Goal: Information Seeking & Learning: Find specific fact

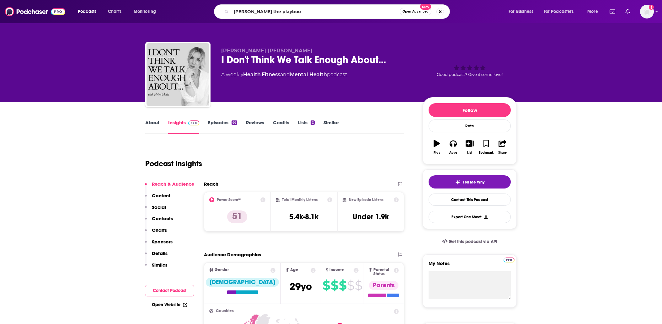
type input "[PERSON_NAME] the playbook"
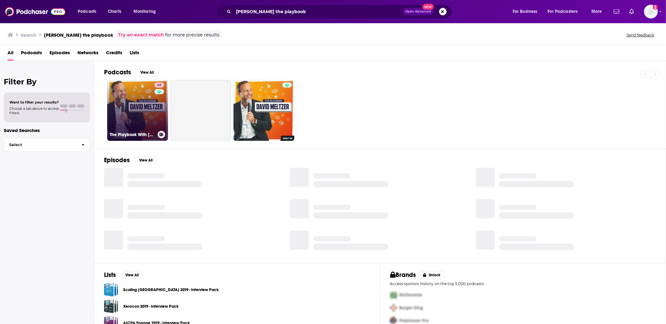
click at [131, 98] on link "68 The Playbook With [PERSON_NAME]" at bounding box center [137, 110] width 61 height 61
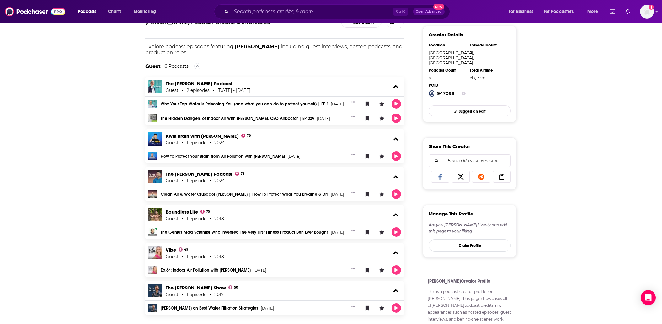
scroll to position [157, 0]
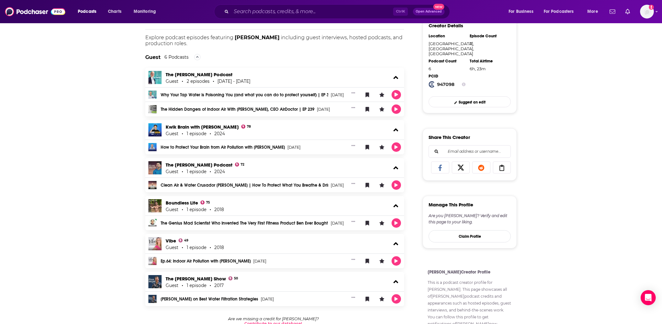
click at [69, 226] on div "About Credits 7 Links [PERSON_NAME] Podcast Credits & Interviews Add Credits Ex…" at bounding box center [331, 173] width 662 height 417
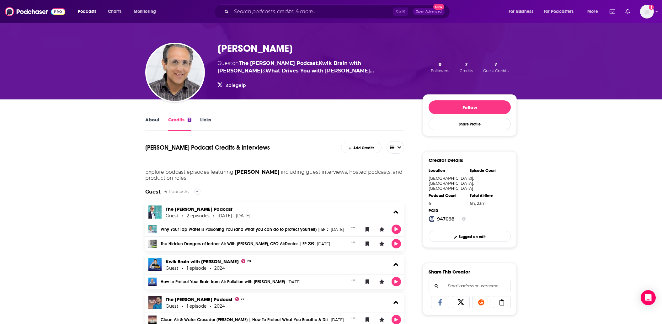
scroll to position [31, 0]
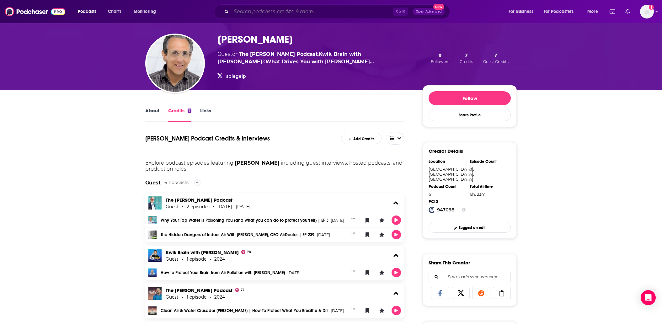
click at [272, 12] on input "Search podcasts, credits, & more..." at bounding box center [312, 12] width 162 height 10
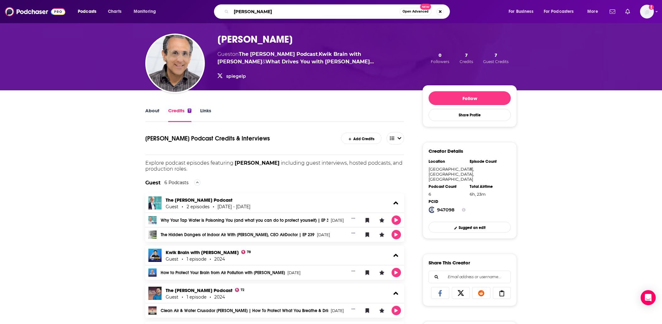
type input "helen christoni"
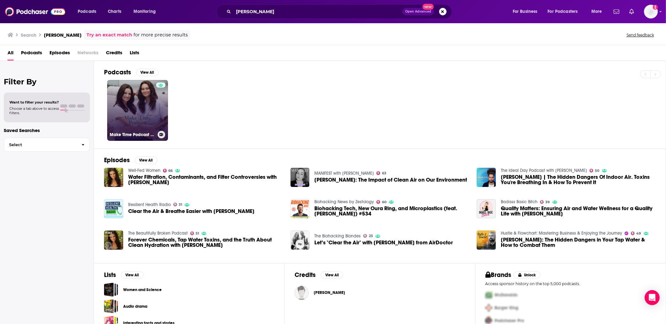
click at [135, 111] on link "Make Time Podcast with Emma and Helen" at bounding box center [137, 110] width 61 height 61
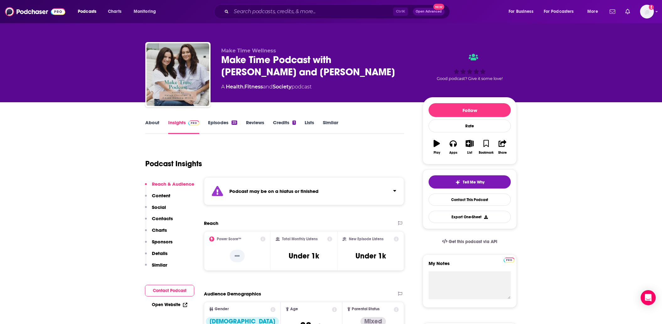
click at [158, 254] on p "Details" at bounding box center [160, 253] width 16 height 6
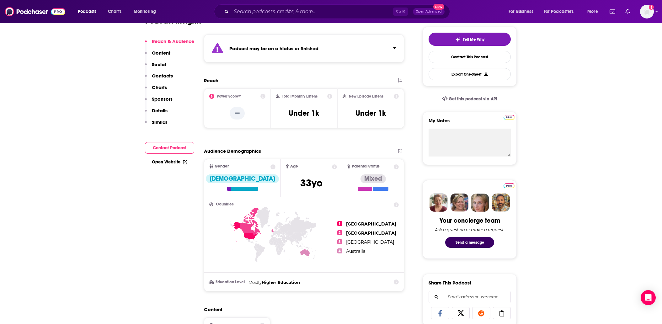
scroll to position [5, 0]
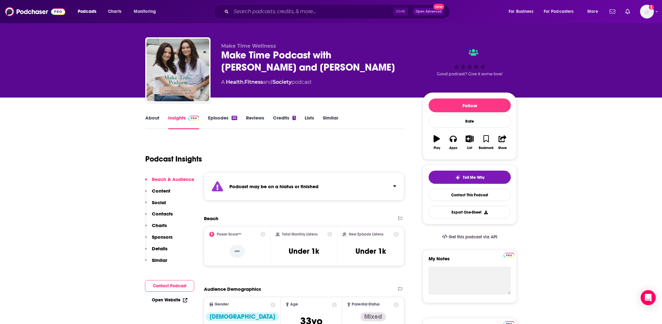
click at [280, 118] on link "Credits 1" at bounding box center [284, 122] width 23 height 14
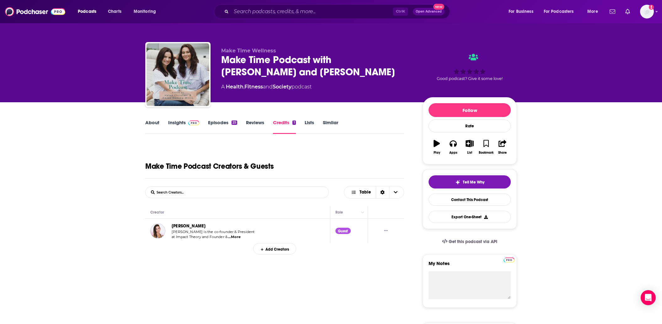
click at [154, 121] on link "About" at bounding box center [152, 126] width 14 height 14
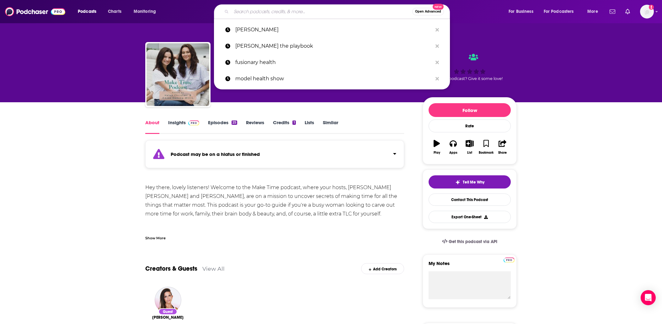
click at [269, 9] on input "Search podcasts, credits, & more..." at bounding box center [321, 12] width 181 height 10
click at [265, 26] on p "helen christoni" at bounding box center [333, 30] width 197 height 16
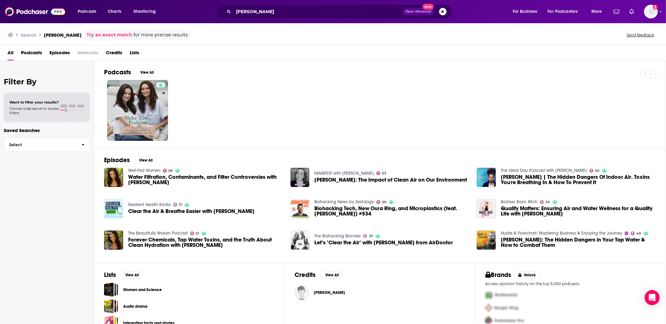
click at [326, 290] on span "Helen Christoni" at bounding box center [329, 292] width 31 height 5
